Goal: Task Accomplishment & Management: Use online tool/utility

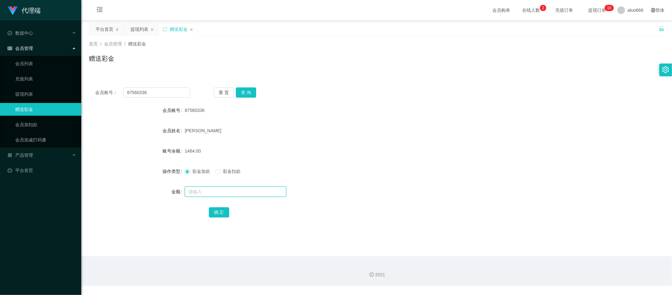
click at [199, 192] on input "text" at bounding box center [236, 191] width 102 height 10
type input "8"
click at [214, 209] on button "确 定" at bounding box center [219, 212] width 20 height 10
drag, startPoint x: 349, startPoint y: 129, endPoint x: 373, endPoint y: 125, distance: 23.8
click at [349, 129] on div "[PERSON_NAME]" at bounding box center [353, 130] width 336 height 13
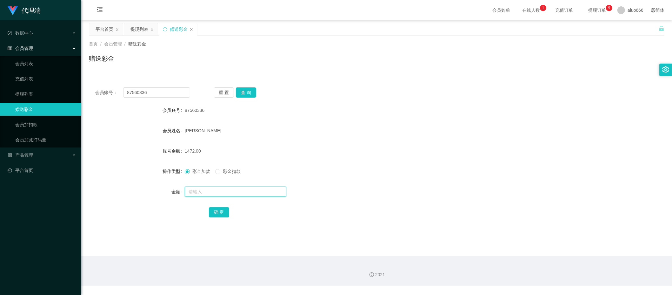
click at [213, 194] on input "text" at bounding box center [236, 191] width 102 height 10
type input "8"
click at [220, 211] on button "确 定" at bounding box center [219, 212] width 20 height 10
click at [468, 141] on form "会员账号 87560336 会员姓名 [PERSON_NAME] 账号余额 1480.00 操作类型 彩金加款 彩金扣款 金额 确 定" at bounding box center [376, 161] width 575 height 114
click at [203, 189] on input "text" at bounding box center [236, 191] width 102 height 10
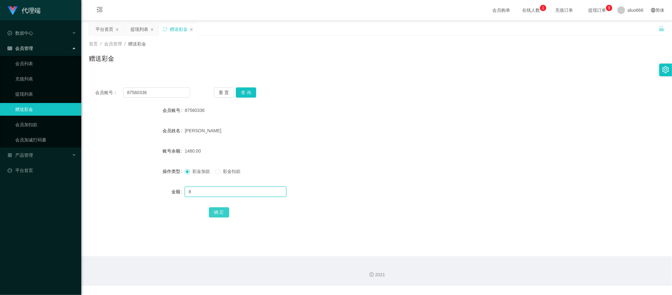
type input "8"
drag, startPoint x: 221, startPoint y: 208, endPoint x: 225, endPoint y: 210, distance: 4.5
click at [221, 208] on button "确 定" at bounding box center [219, 212] width 20 height 10
click at [401, 130] on div "[PERSON_NAME]" at bounding box center [353, 130] width 336 height 13
drag, startPoint x: 378, startPoint y: 109, endPoint x: 367, endPoint y: 109, distance: 11.1
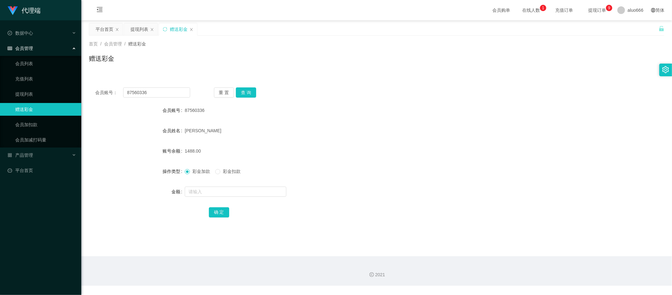
click at [378, 109] on div "87560336" at bounding box center [353, 110] width 336 height 13
click at [199, 189] on input "text" at bounding box center [236, 191] width 102 height 10
type input "8"
click at [214, 213] on button "确 定" at bounding box center [219, 212] width 20 height 10
click at [437, 136] on div "[PERSON_NAME]" at bounding box center [353, 130] width 336 height 13
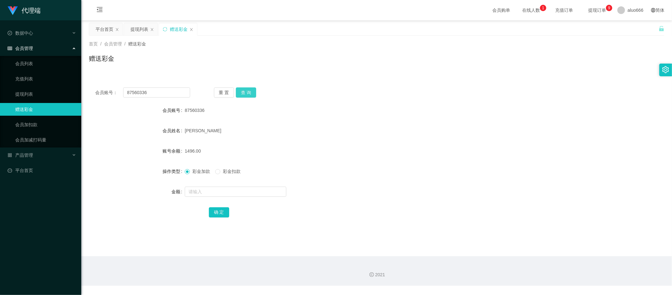
click at [242, 90] on button "查 询" at bounding box center [246, 92] width 20 height 10
drag, startPoint x: 319, startPoint y: 79, endPoint x: 294, endPoint y: 61, distance: 31.4
click at [319, 79] on div "会员账号： 87560336 重 置 查 询 会员账号 87560336 会员姓名 [PERSON_NAME] 账号余额 1496.00 操作类型 彩金加款 …" at bounding box center [376, 152] width 575 height 159
click at [206, 193] on input "text" at bounding box center [236, 191] width 102 height 10
type input "8"
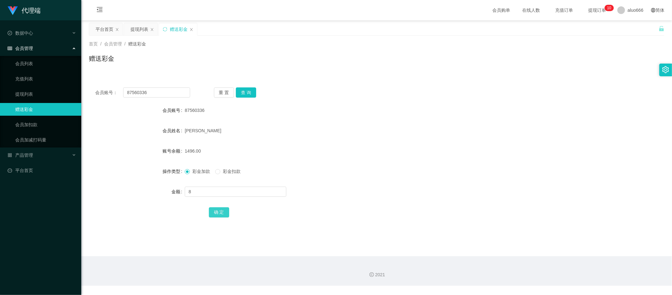
click at [214, 213] on button "确 定" at bounding box center [219, 212] width 20 height 10
click at [206, 195] on input "text" at bounding box center [236, 191] width 102 height 10
type input "8"
click at [218, 210] on button "确 定" at bounding box center [219, 212] width 20 height 10
click at [384, 122] on form "会员账号 94688087 会员姓名 Chew yong jie 账号余额 4446.00 操作类型 彩金加款 彩金扣款 金额 确 定" at bounding box center [376, 161] width 575 height 114
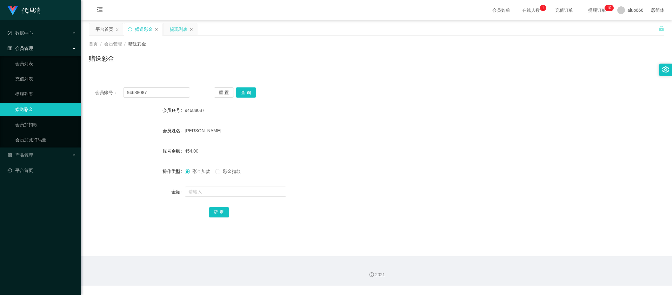
click at [176, 30] on div "提现列表" at bounding box center [179, 29] width 18 height 12
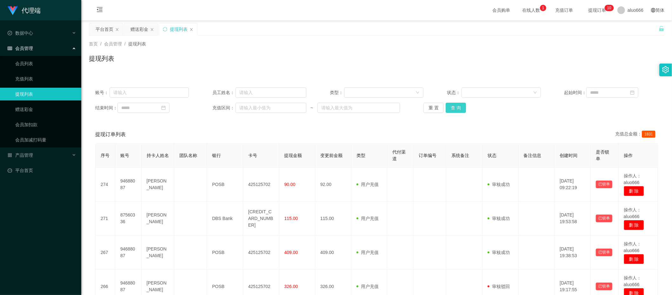
click at [454, 108] on button "查 询" at bounding box center [456, 108] width 20 height 10
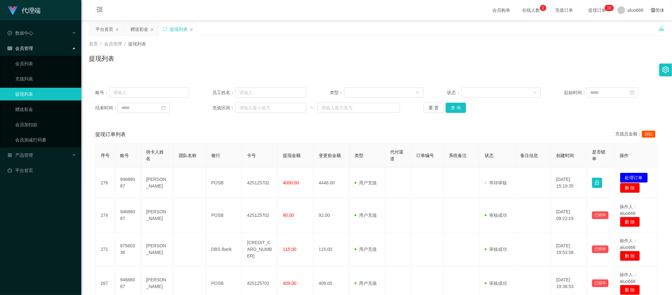
click at [427, 123] on div "账号： 员工姓名： 类型： 状态： 起始时间： 结束时间： 充值区间： ~ 重 置 查 询 提现订单列表 充值总金额： 1831 序号 账号 持卡人姓名 团队…" at bounding box center [376, 297] width 575 height 433
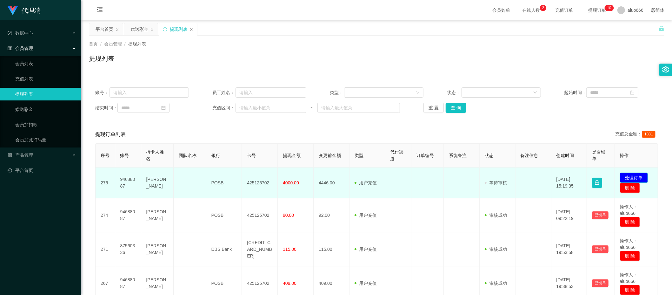
click at [625, 178] on button "处理订单" at bounding box center [634, 177] width 28 height 10
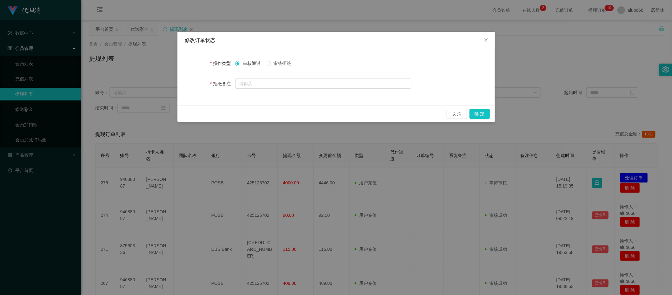
click at [285, 64] on span "审核拒绝" at bounding box center [282, 63] width 23 height 5
click at [479, 113] on button "确 定" at bounding box center [479, 114] width 20 height 10
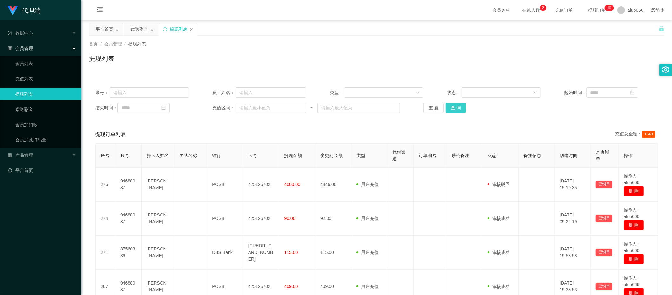
click at [454, 110] on button "查 询" at bounding box center [456, 108] width 20 height 10
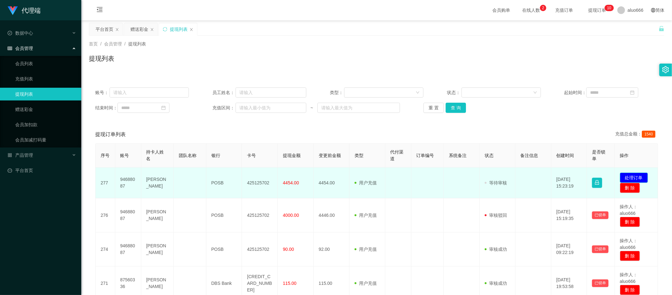
click at [630, 176] on button "处理订单" at bounding box center [634, 177] width 28 height 10
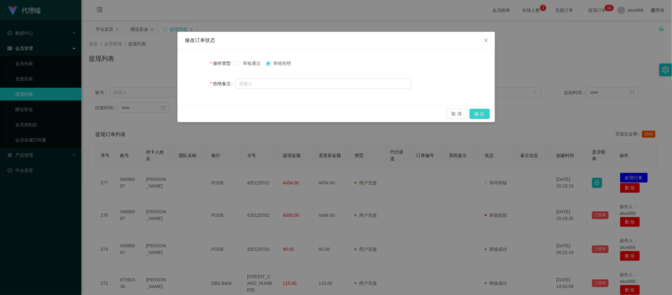
click at [482, 115] on button "确 定" at bounding box center [479, 114] width 20 height 10
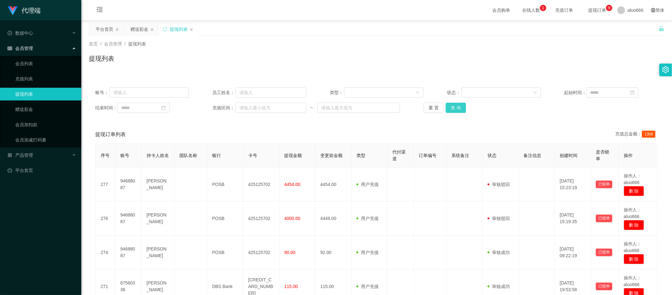
click at [458, 107] on button "查 询" at bounding box center [456, 108] width 20 height 10
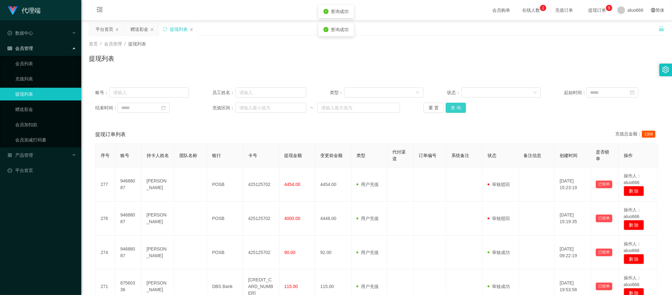
click at [458, 107] on button "查 询" at bounding box center [456, 108] width 20 height 10
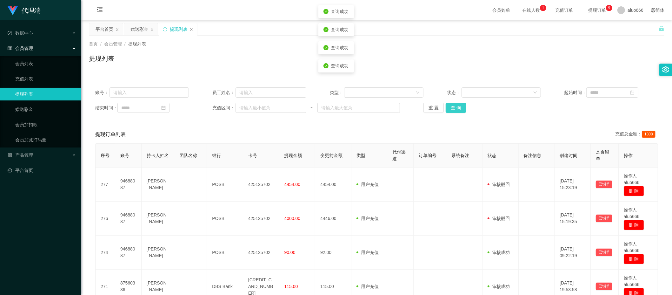
click at [458, 107] on button "查 询" at bounding box center [456, 108] width 20 height 10
click at [432, 131] on div "提现订单列表 充值总金额： 1308" at bounding box center [376, 134] width 563 height 18
click at [459, 109] on button "查 询" at bounding box center [456, 108] width 20 height 10
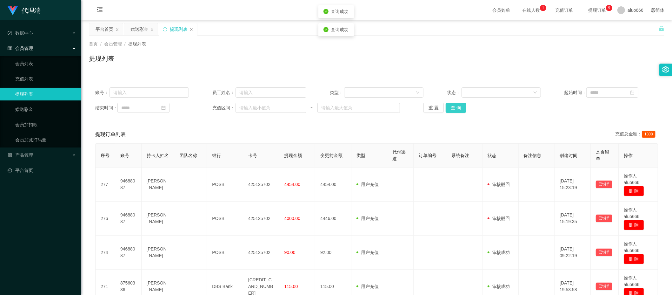
click at [458, 109] on button "查 询" at bounding box center [456, 108] width 20 height 10
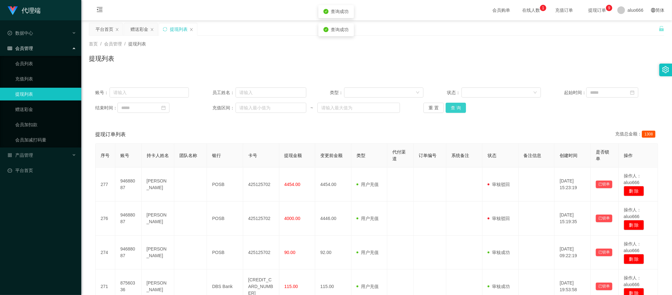
click at [458, 109] on button "查 询" at bounding box center [456, 108] width 20 height 10
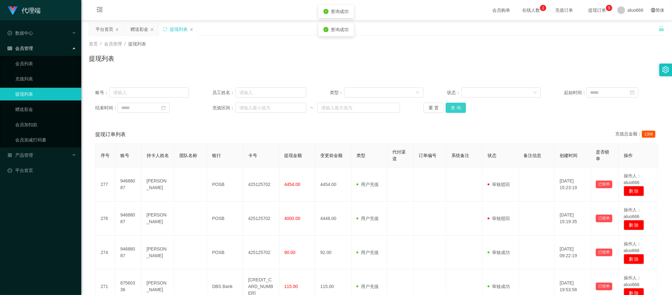
click at [458, 109] on button "查 询" at bounding box center [456, 108] width 20 height 10
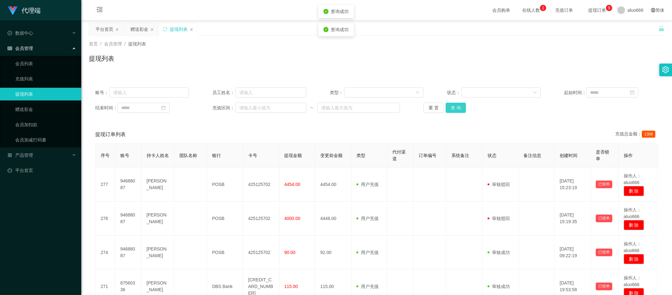
click at [458, 109] on button "查 询" at bounding box center [456, 108] width 20 height 10
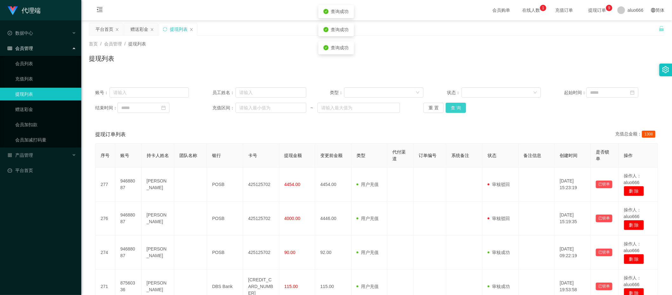
click at [458, 109] on button "查 询" at bounding box center [456, 108] width 20 height 10
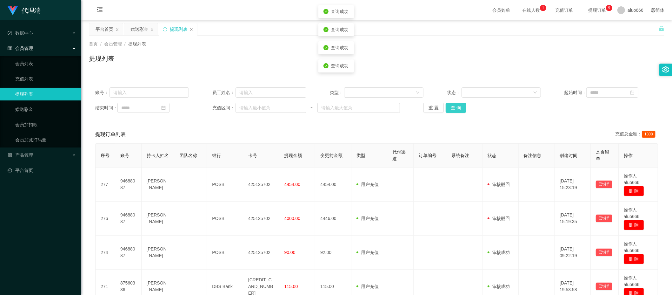
click at [458, 109] on button "查 询" at bounding box center [456, 108] width 20 height 10
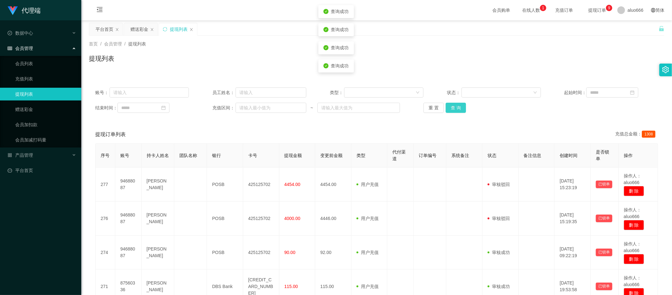
click at [458, 109] on button "查 询" at bounding box center [456, 108] width 20 height 10
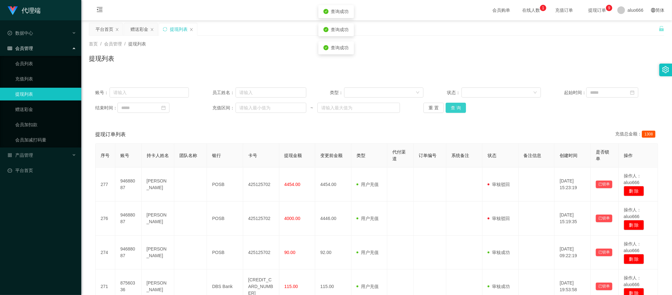
click at [458, 109] on button "查 询" at bounding box center [456, 108] width 20 height 10
click at [456, 109] on button "查 询" at bounding box center [456, 108] width 20 height 10
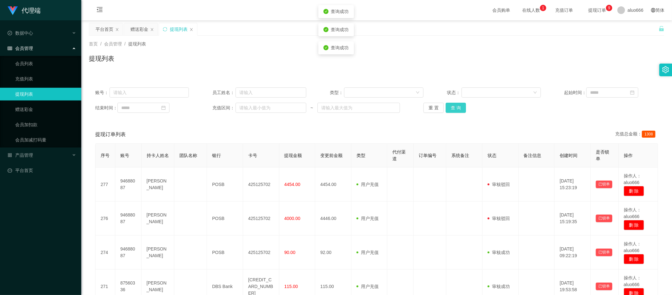
click at [456, 109] on button "查 询" at bounding box center [456, 108] width 20 height 10
click at [136, 31] on div "赠送彩金" at bounding box center [139, 29] width 18 height 12
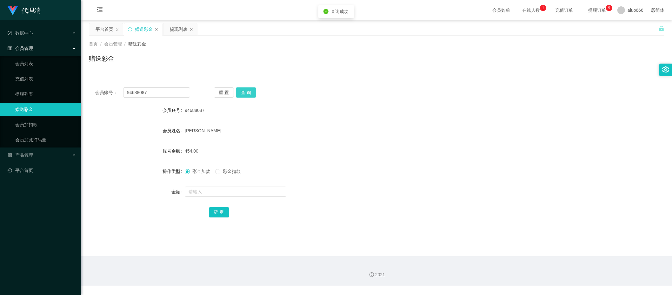
click at [240, 92] on button "查 询" at bounding box center [246, 92] width 20 height 10
click at [251, 94] on button "查 询" at bounding box center [246, 92] width 20 height 10
click at [429, 123] on form "会员账号 94688087 会员姓名 Chew yong jie 账号余额 4454.00 操作类型 彩金加款 彩金扣款 金额 确 定" at bounding box center [376, 161] width 575 height 114
click at [254, 93] on button "查 询" at bounding box center [246, 92] width 20 height 10
drag, startPoint x: 386, startPoint y: 93, endPoint x: 543, endPoint y: 30, distance: 168.9
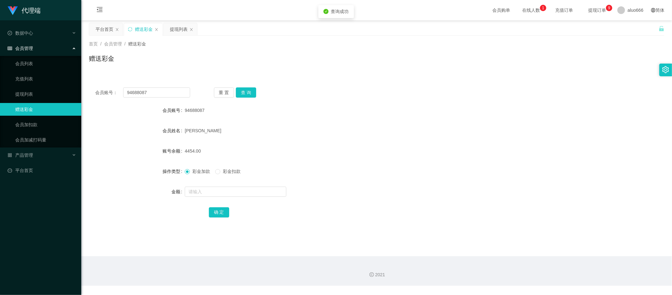
click at [387, 93] on div "会员账号： 94688087 重 置 查 询" at bounding box center [376, 92] width 575 height 10
click at [201, 187] on input "text" at bounding box center [236, 191] width 102 height 10
type input "8"
click at [219, 213] on button "确 定" at bounding box center [219, 212] width 20 height 10
click at [465, 124] on div "Chew yong jie" at bounding box center [353, 130] width 336 height 13
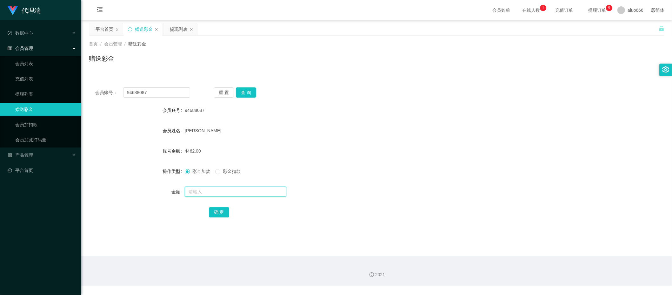
click at [204, 188] on input "text" at bounding box center [236, 191] width 102 height 10
type input "8"
drag, startPoint x: 219, startPoint y: 211, endPoint x: 225, endPoint y: 211, distance: 6.0
click at [219, 212] on button "确 定" at bounding box center [219, 212] width 20 height 10
drag, startPoint x: 423, startPoint y: 121, endPoint x: 430, endPoint y: 117, distance: 7.4
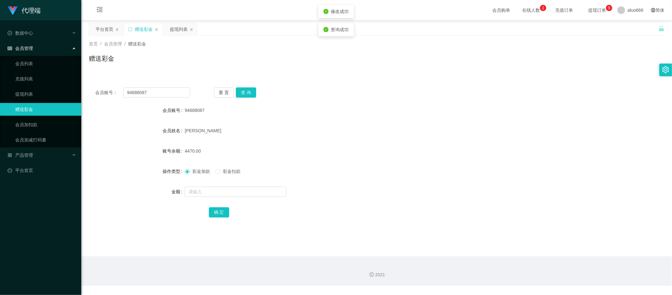
click at [425, 119] on form "会员账号 94688087 会员姓名 Chew yong jie 账号余额 4470.00 操作类型 彩金加款 彩金扣款 金额 确 定" at bounding box center [376, 161] width 575 height 114
click at [156, 88] on input "94688087" at bounding box center [156, 92] width 67 height 10
click at [203, 188] on input "text" at bounding box center [236, 191] width 102 height 10
type input "8"
click at [224, 211] on button "确 定" at bounding box center [219, 212] width 20 height 10
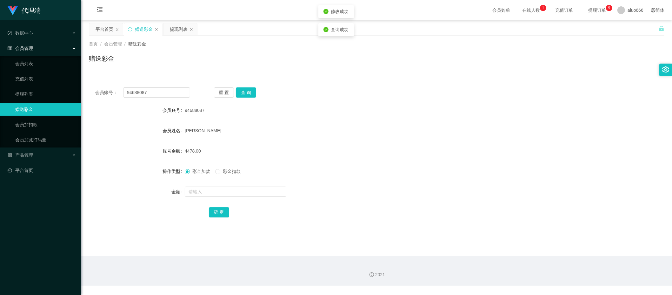
click at [429, 118] on form "会员账号 94688087 会员姓名 Chew yong jie 账号余额 4478.00 操作类型 彩金加款 彩金扣款 金额 确 定" at bounding box center [376, 161] width 575 height 114
click at [241, 92] on button "查 询" at bounding box center [246, 92] width 20 height 10
click at [343, 92] on div "会员账号： 94688087 重 置 查 询" at bounding box center [376, 92] width 575 height 10
click at [209, 189] on input "text" at bounding box center [236, 191] width 102 height 10
type input "8"
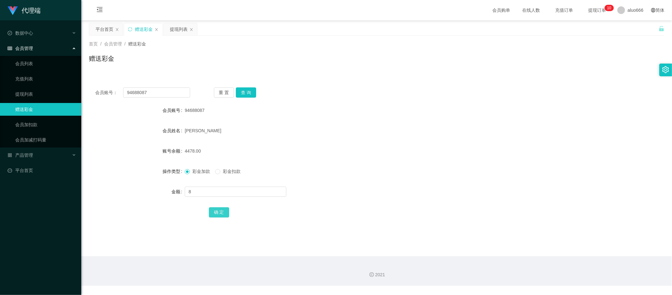
click at [224, 212] on button "确 定" at bounding box center [219, 212] width 20 height 10
